Goal: Answer question/provide support

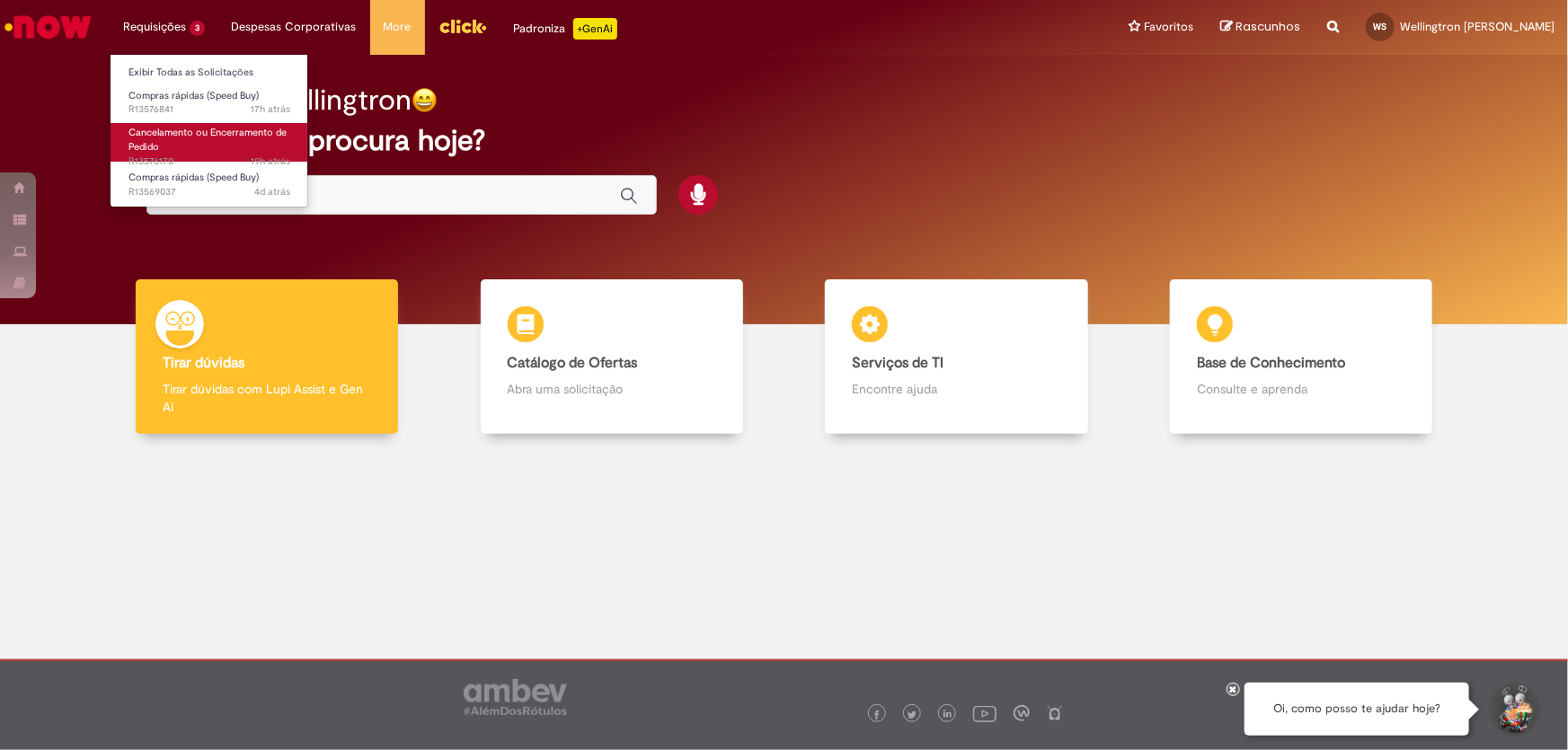
click at [180, 146] on link "Cancelamento ou Encerramento de Pedido 19h atrás 19 horas atrás R13576170" at bounding box center [209, 143] width 197 height 39
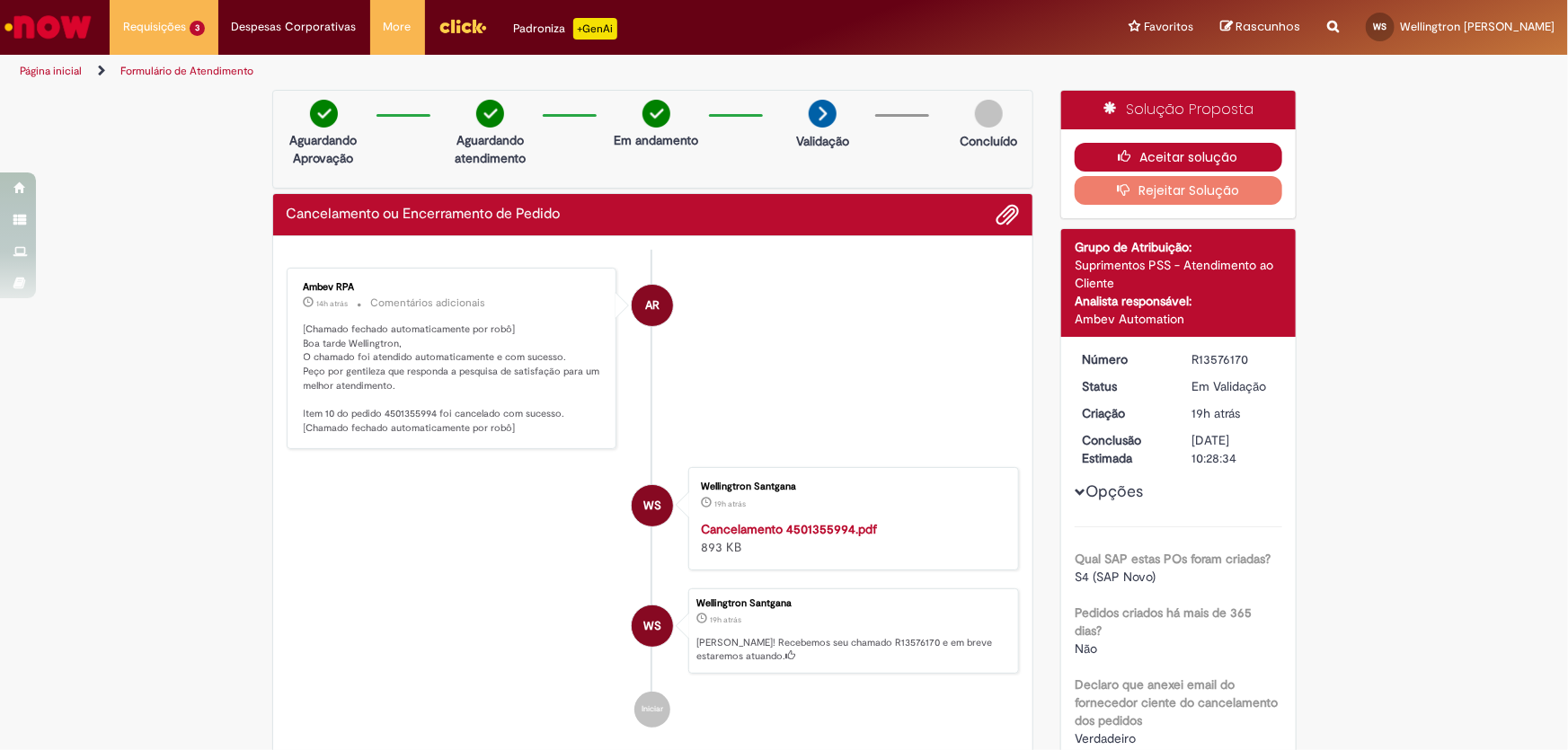
click at [1163, 153] on button "Aceitar solução" at bounding box center [1179, 157] width 208 height 29
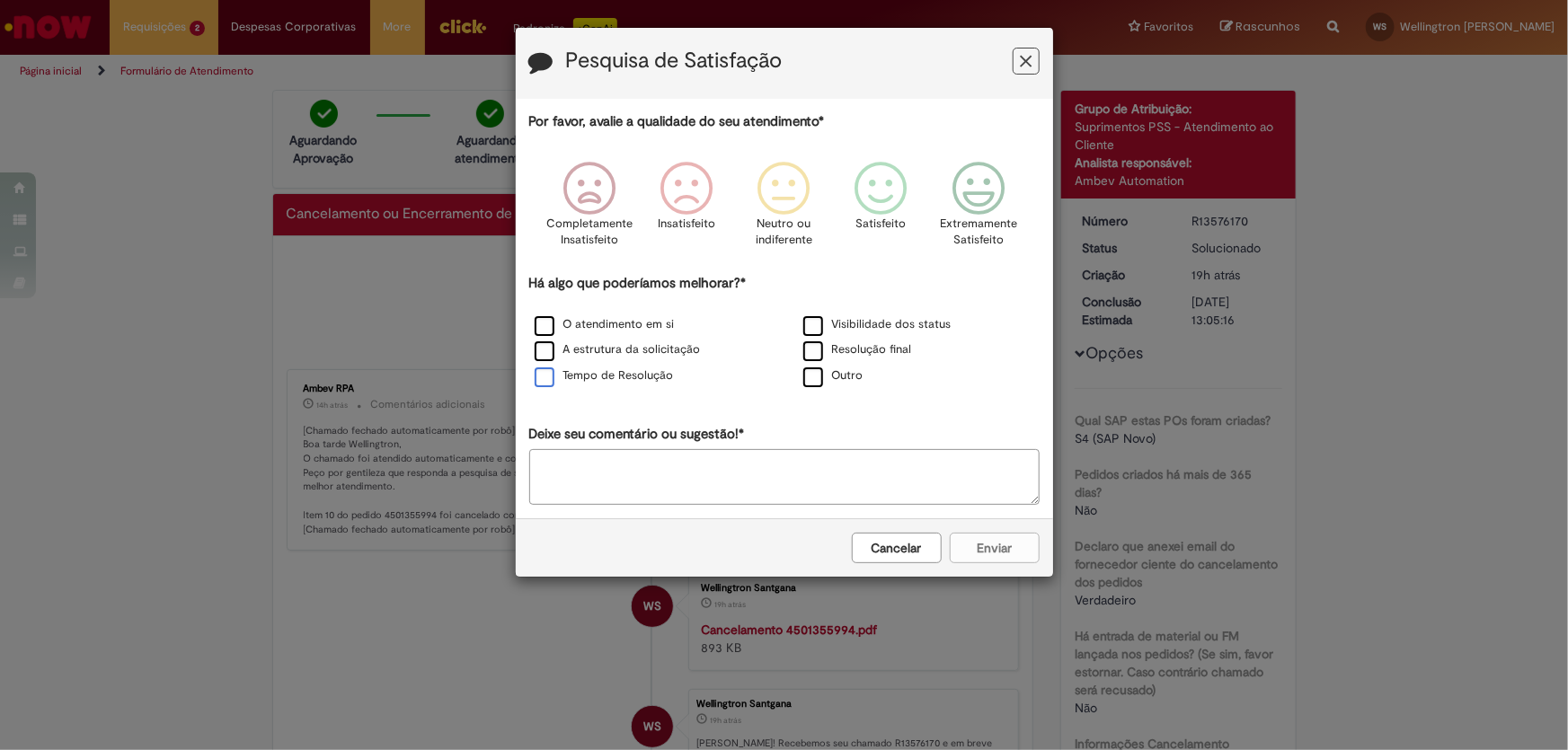
click at [551, 384] on label "Tempo de Resolução" at bounding box center [604, 376] width 139 height 17
click at [826, 348] on label "Resolução final" at bounding box center [858, 350] width 109 height 17
click at [989, 206] on icon "Feedback" at bounding box center [978, 188] width 67 height 53
click at [1004, 557] on button "Enviar" at bounding box center [994, 547] width 89 height 30
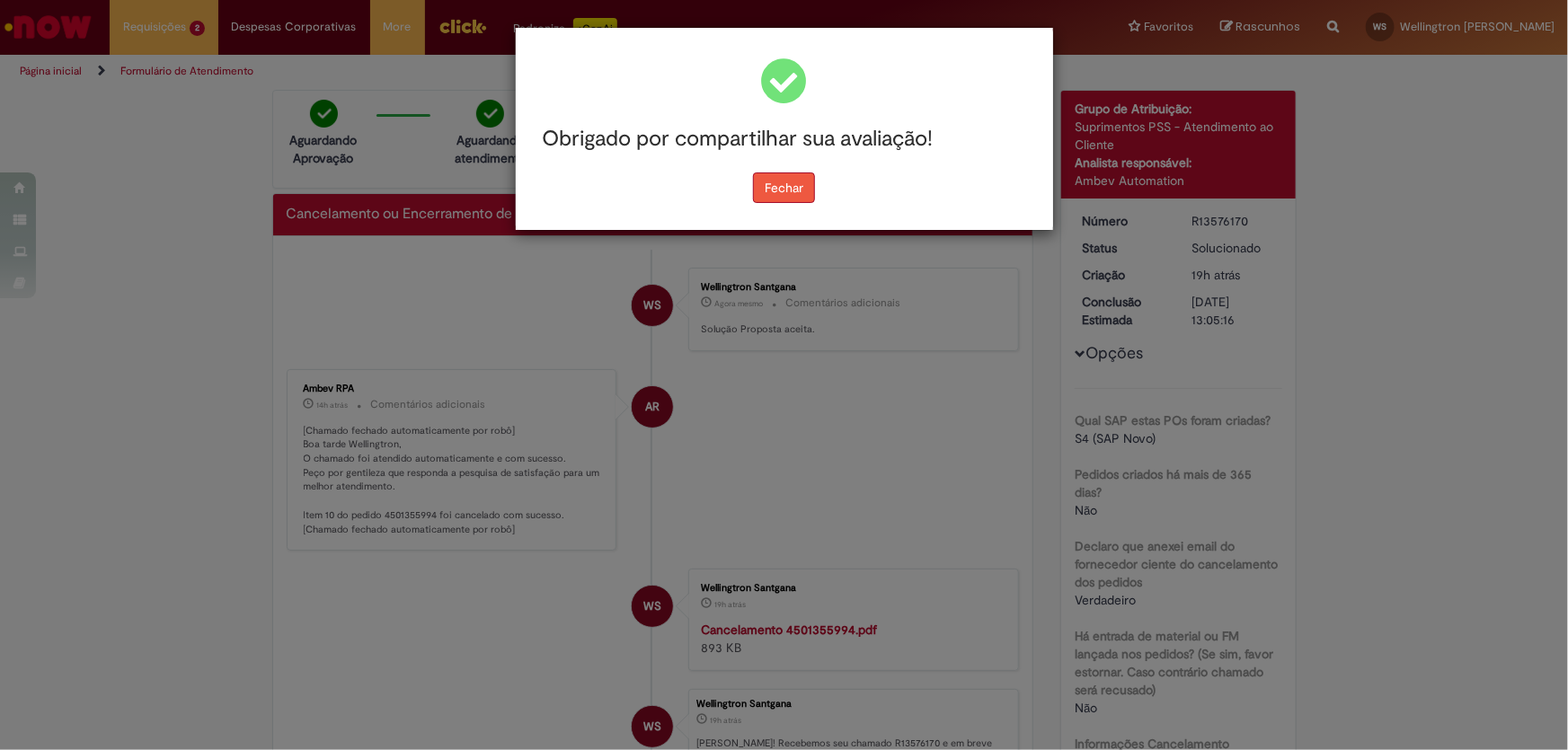
click at [781, 191] on button "Fechar" at bounding box center [784, 188] width 62 height 30
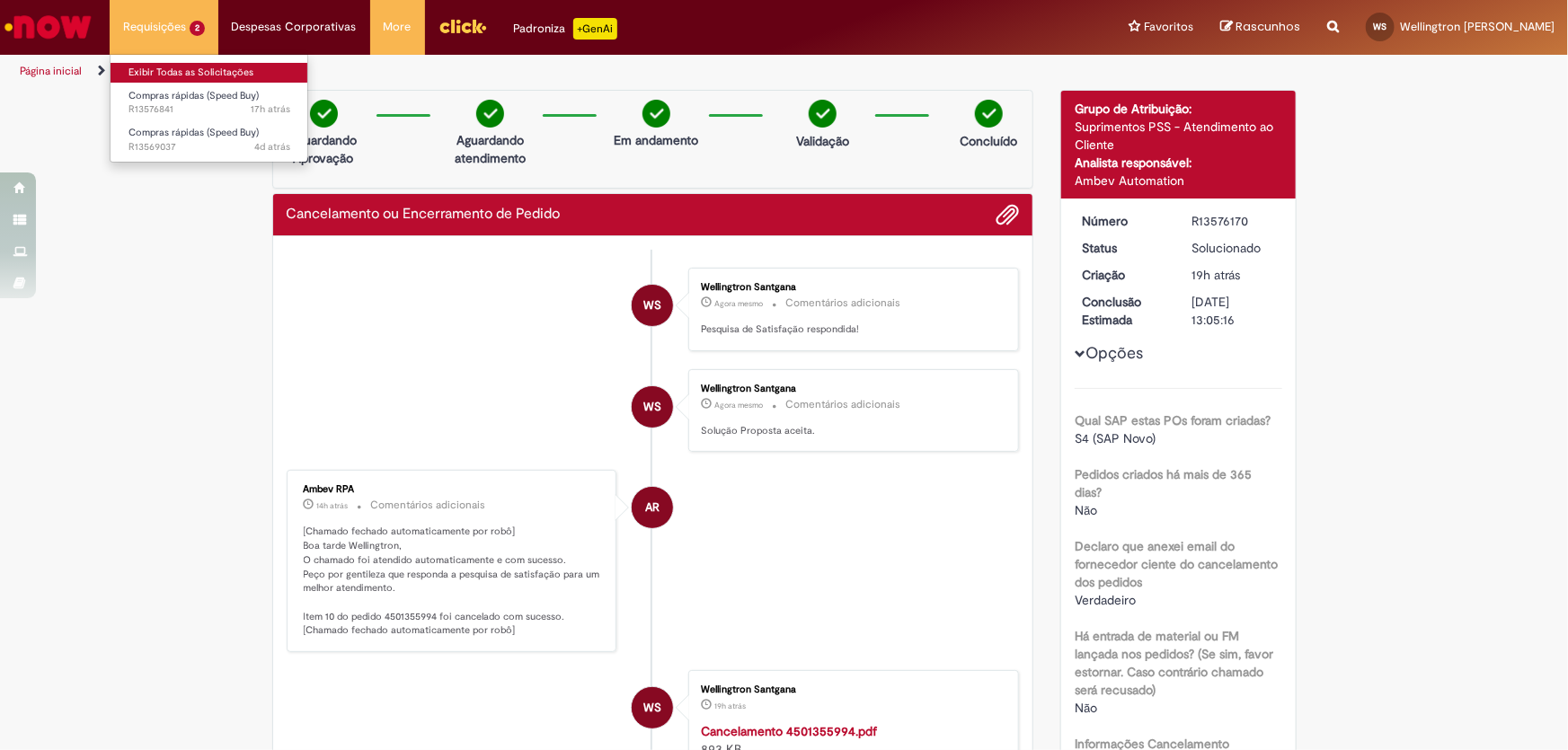
click at [180, 72] on link "Exibir Todas as Solicitações" at bounding box center [209, 73] width 197 height 19
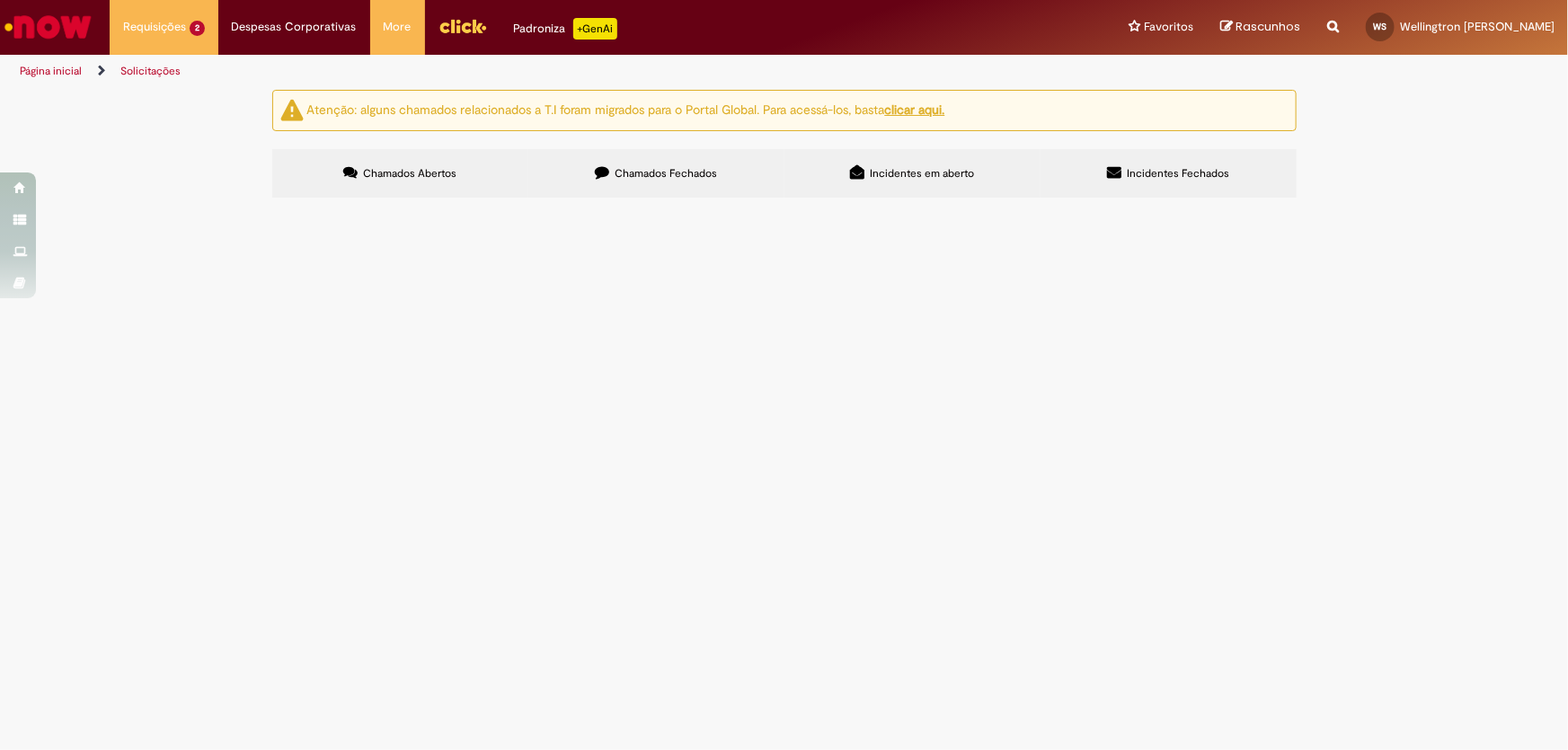
click at [685, 173] on span "Chamados Fechados" at bounding box center [665, 173] width 102 height 15
click at [0, 0] on input "Pesquisar" at bounding box center [0, 0] width 0 height 0
type input "*"
click at [0, 0] on input "Pesquisar" at bounding box center [0, 0] width 0 height 0
type input "*********"
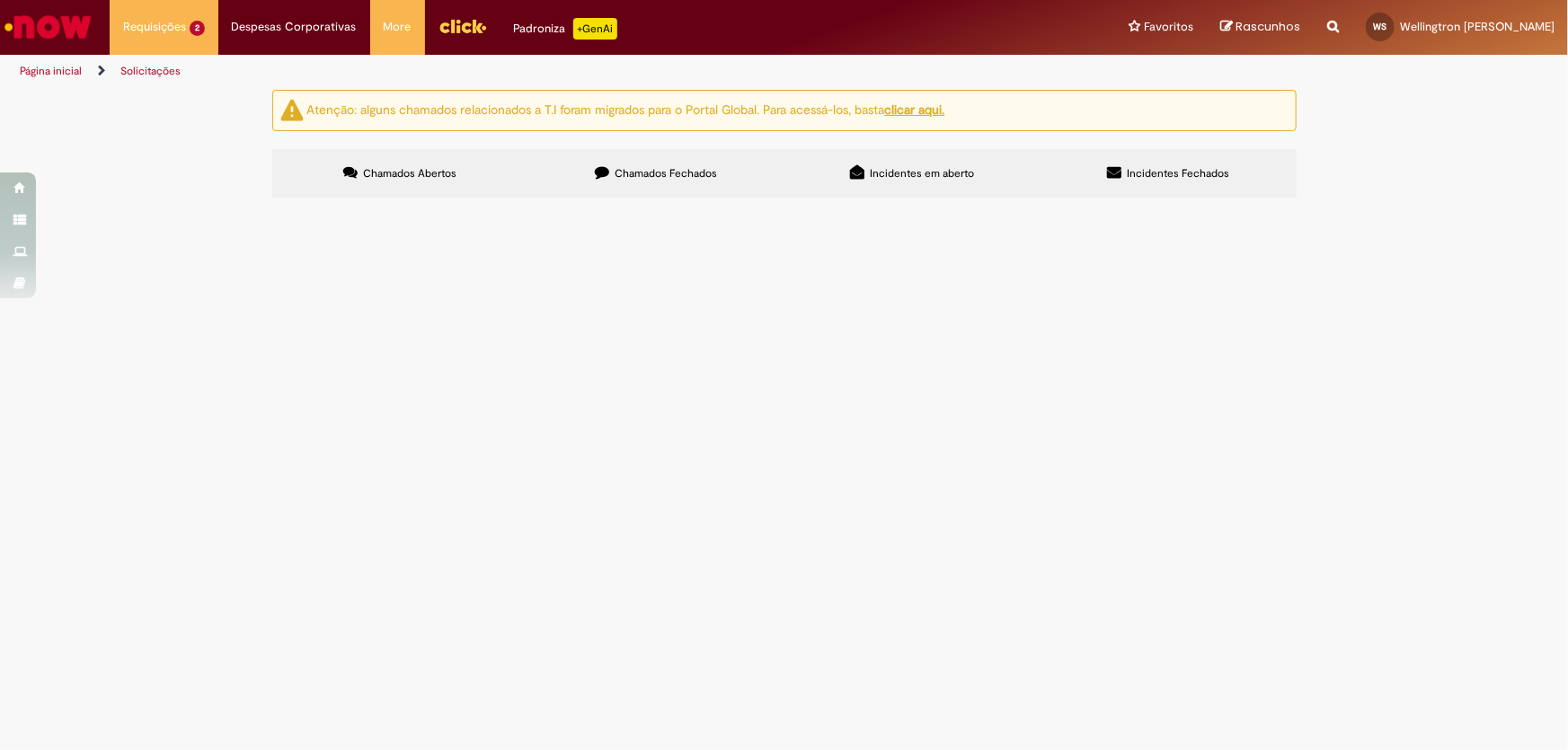
click at [0, 0] on button "Pesquisar" at bounding box center [0, 0] width 0 height 0
click at [0, 0] on span "R13430967" at bounding box center [0, 0] width 0 height 0
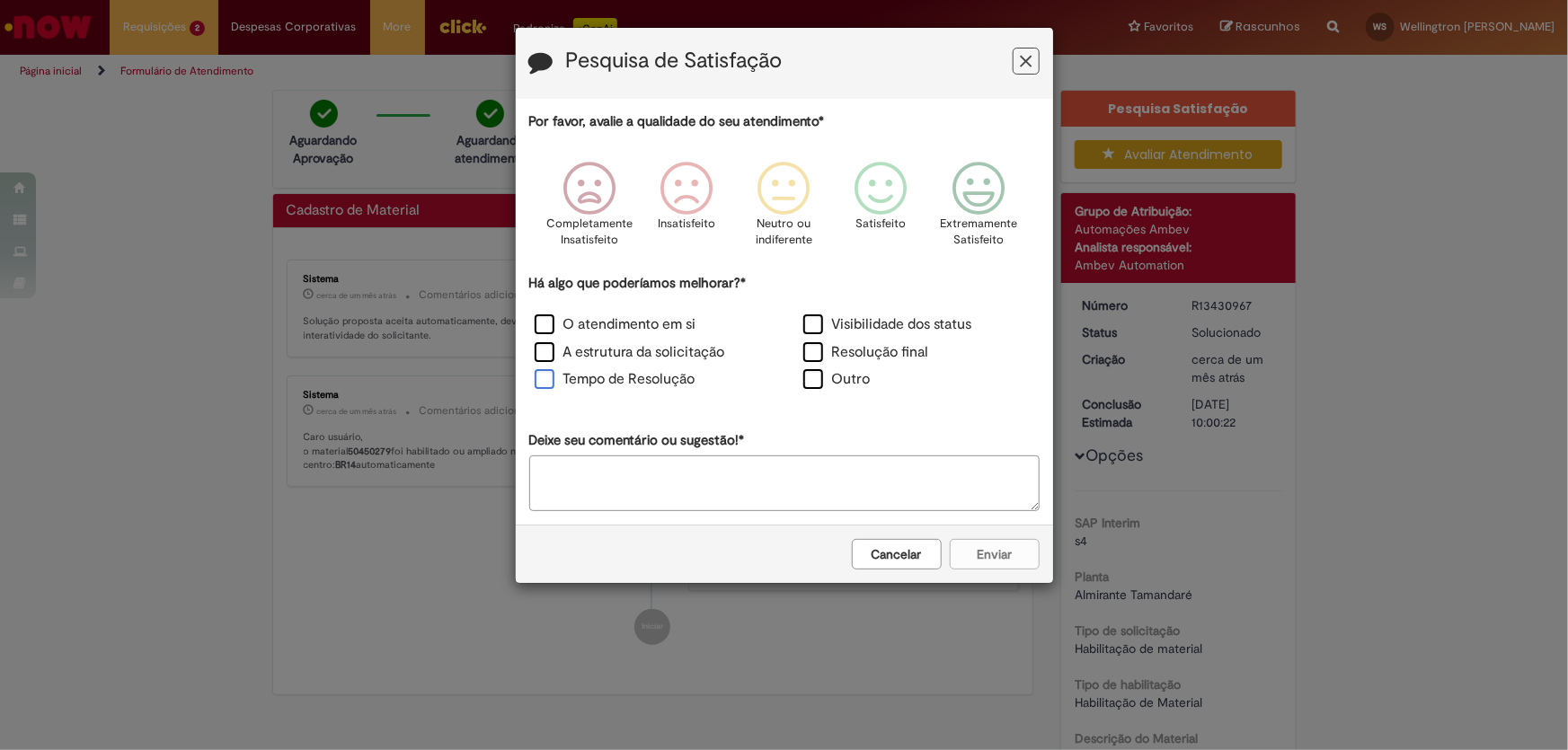
click at [545, 381] on label "Tempo de Resolução" at bounding box center [615, 379] width 161 height 20
click at [819, 351] on label "Resolução final" at bounding box center [866, 352] width 125 height 20
click at [989, 196] on icon "Feedback" at bounding box center [978, 188] width 67 height 53
click at [1015, 561] on button "Enviar" at bounding box center [994, 554] width 89 height 30
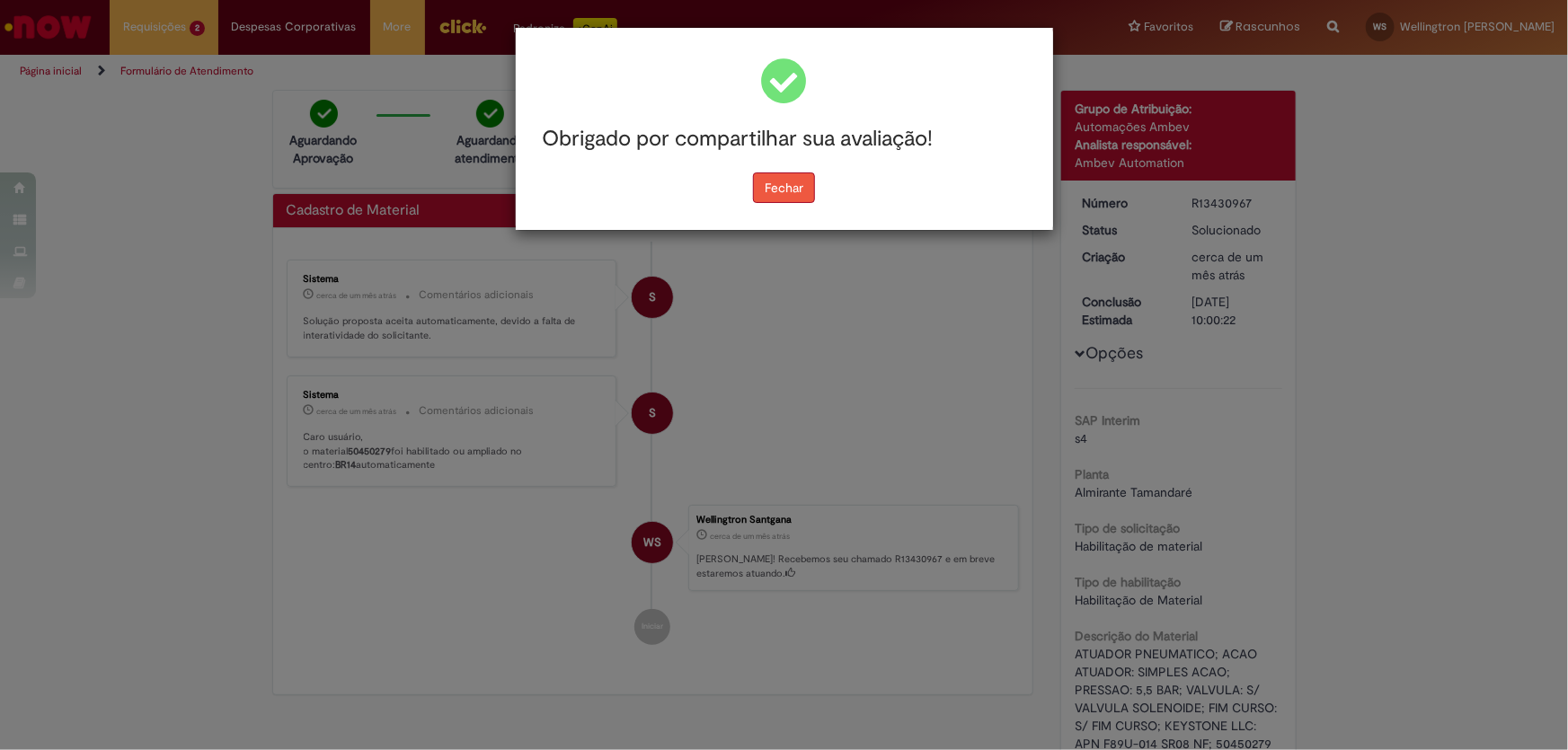
drag, startPoint x: 794, startPoint y: 188, endPoint x: 531, endPoint y: 167, distance: 263.8
click at [791, 188] on button "Fechar" at bounding box center [784, 188] width 62 height 30
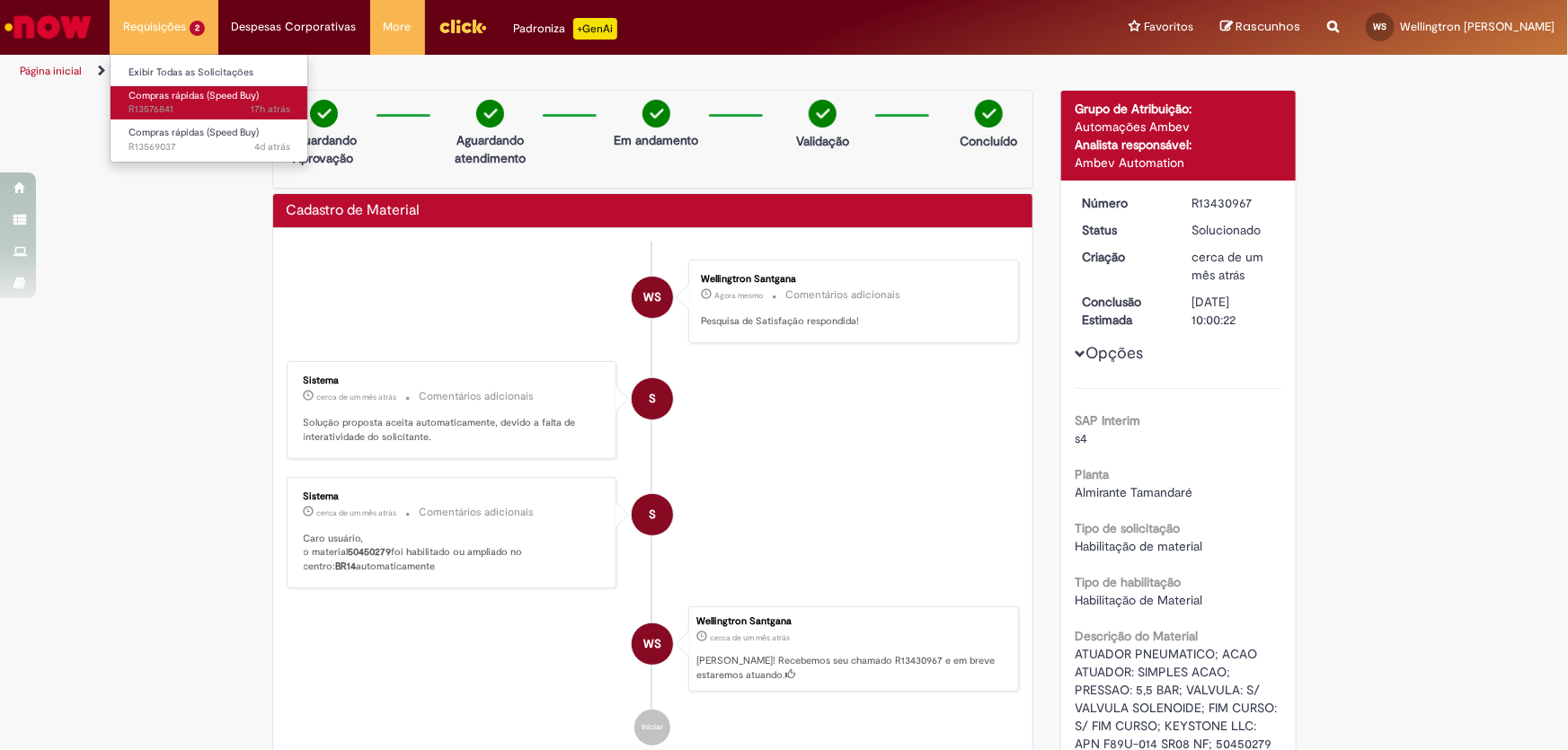
click at [157, 97] on span "Compras rápidas (Speed Buy)" at bounding box center [193, 96] width 130 height 14
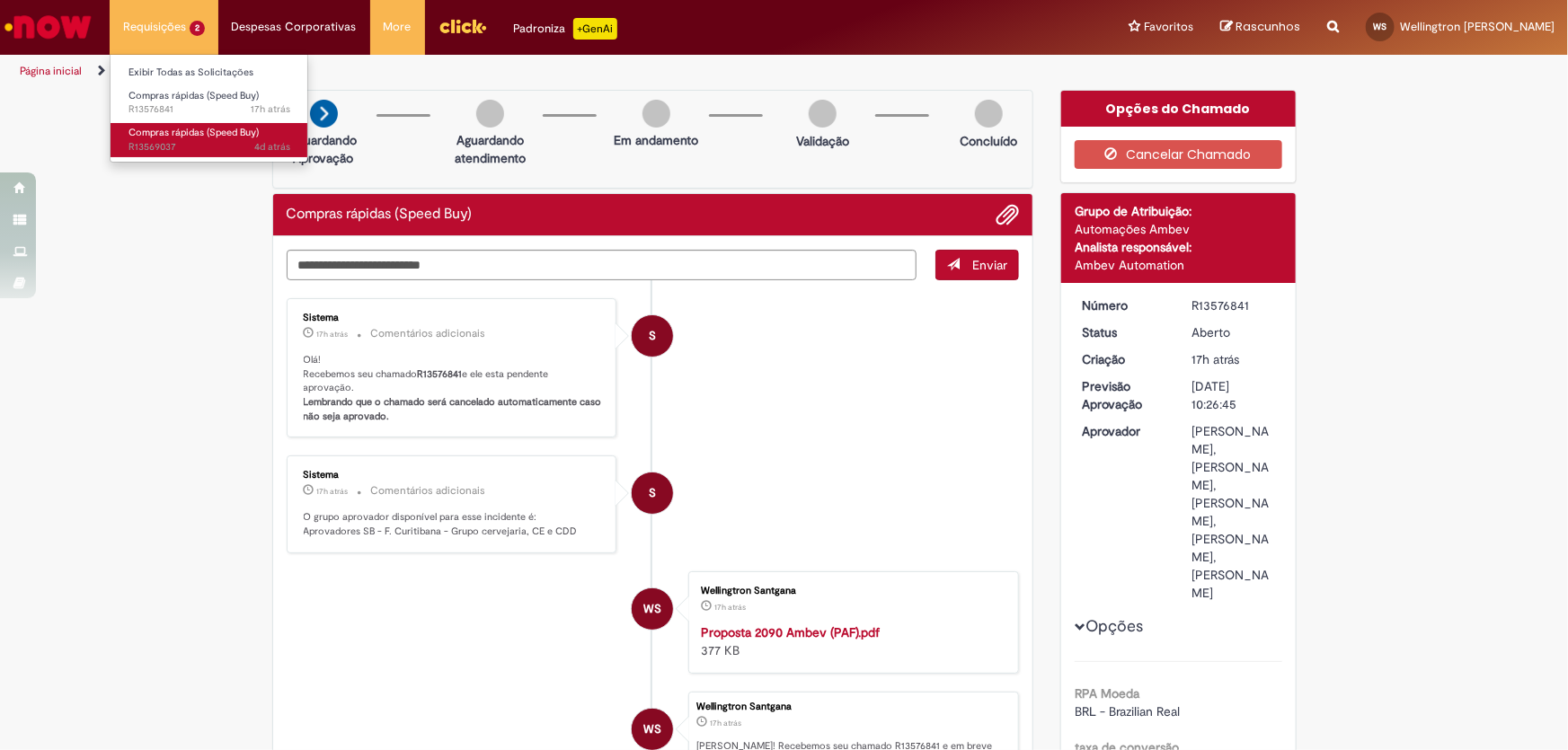
click at [189, 130] on span "Compras rápidas (Speed Buy)" at bounding box center [193, 132] width 130 height 14
